Goal: Information Seeking & Learning: Learn about a topic

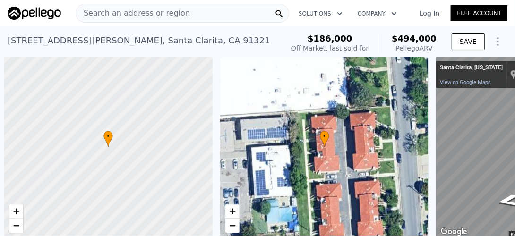
click at [125, 9] on span "Search an address or region" at bounding box center [133, 13] width 114 height 11
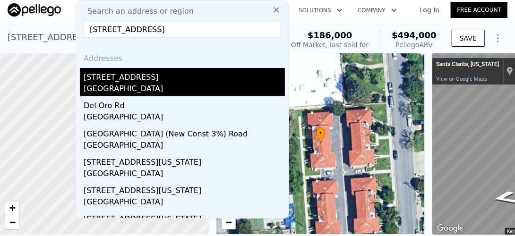
type input "[STREET_ADDRESS]"
click at [119, 85] on div "[GEOGRAPHIC_DATA]" at bounding box center [184, 89] width 201 height 13
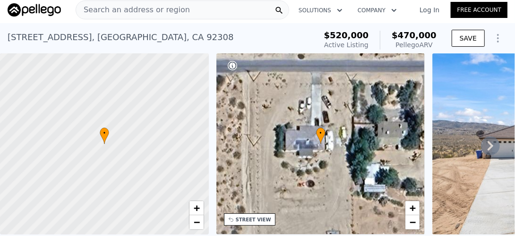
click at [121, 9] on span "Search an address or region" at bounding box center [133, 9] width 114 height 11
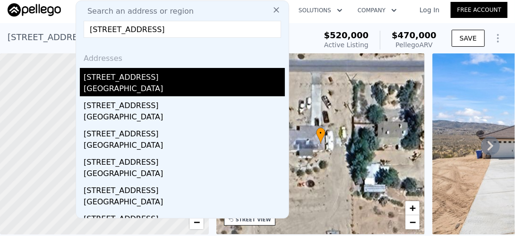
type input "[STREET_ADDRESS]"
click at [123, 80] on div "[STREET_ADDRESS]" at bounding box center [184, 75] width 201 height 15
type input "2"
type input "1"
type input "988"
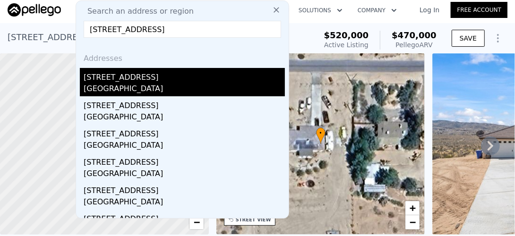
type input "1545"
type input "6540"
type input "8580"
type input "$ 892,000"
type input "6"
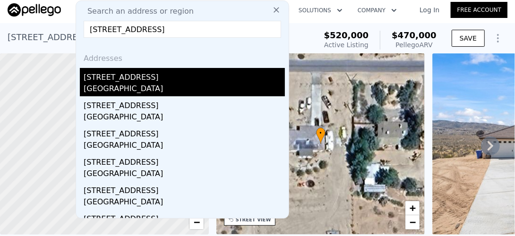
type input "$ 30,002"
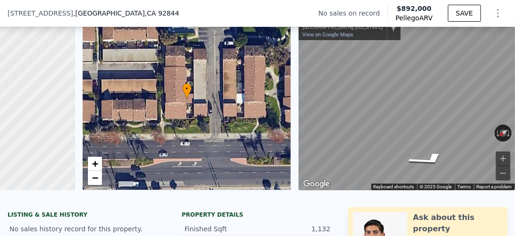
scroll to position [0, 144]
